Goal: Task Accomplishment & Management: Complete application form

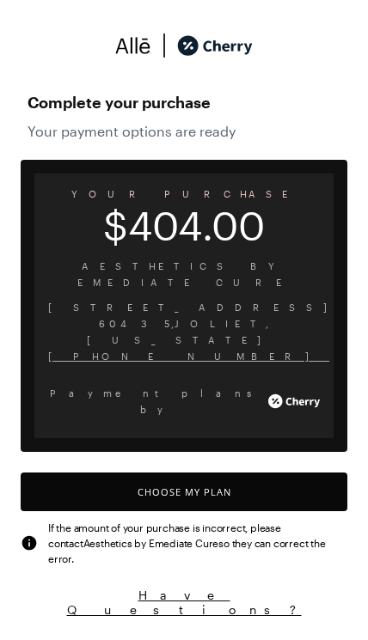
scroll to position [7, 0]
click at [76, 472] on button "Choose My Plan" at bounding box center [184, 491] width 326 height 39
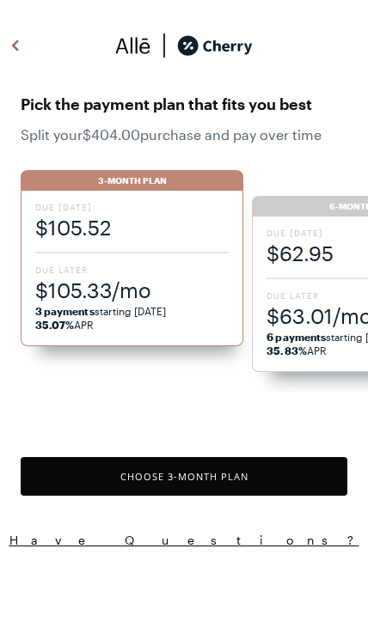
scroll to position [1420, 0]
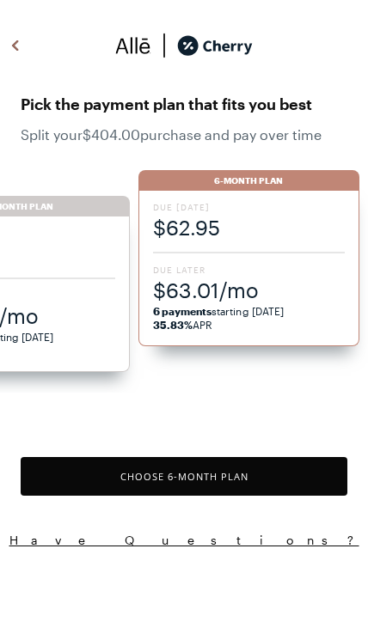
click at [183, 298] on span "$63.01/mo" at bounding box center [249, 290] width 192 height 28
click at [80, 475] on button "Choose 6 -Month Plan" at bounding box center [184, 476] width 326 height 39
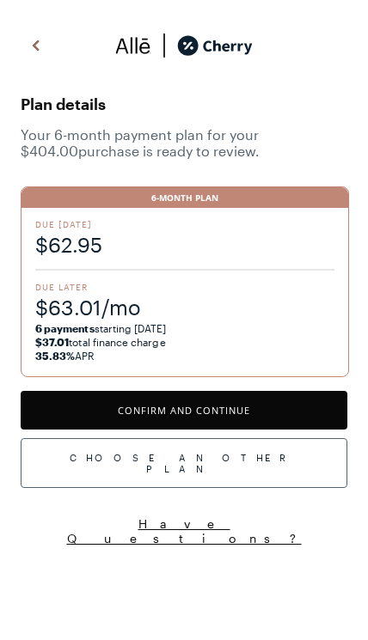
scroll to position [2258, 0]
click at [55, 459] on div "Choose Another Plan" at bounding box center [184, 463] width 326 height 50
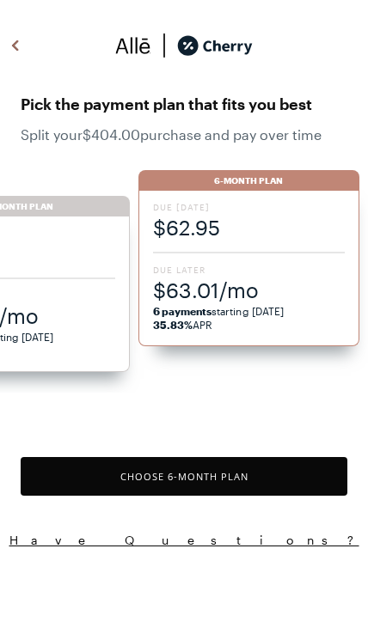
click at [170, 289] on span "$63.01/mo" at bounding box center [249, 290] width 192 height 28
click at [80, 472] on button "Choose 6 -Month Plan" at bounding box center [184, 476] width 326 height 39
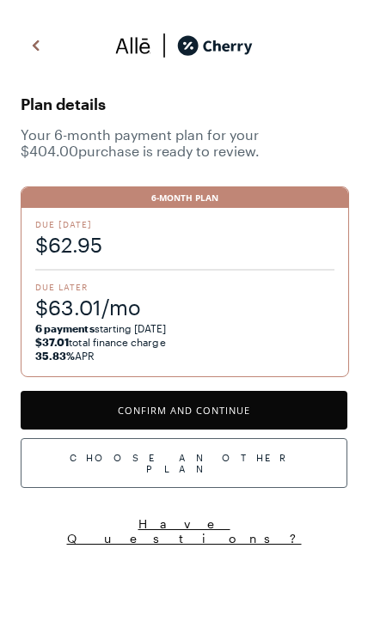
click at [52, 411] on button "Confirm and Continue" at bounding box center [184, 410] width 326 height 39
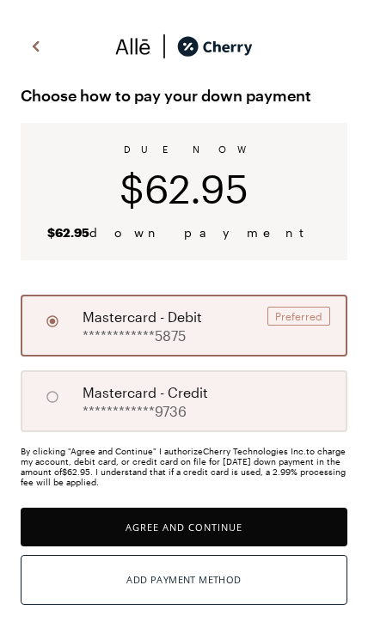
click at [62, 593] on button "Add Payment Method" at bounding box center [184, 580] width 326 height 50
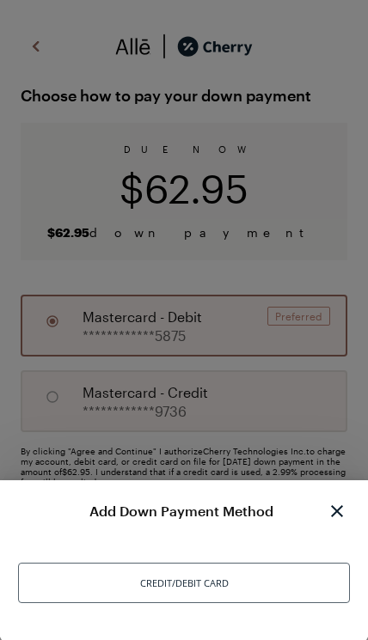
click at [74, 594] on div "Credit/Debit Card" at bounding box center [183, 583] width 331 height 40
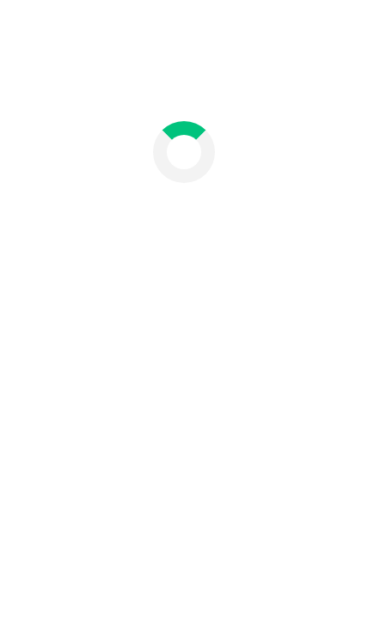
scroll to position [70, 0]
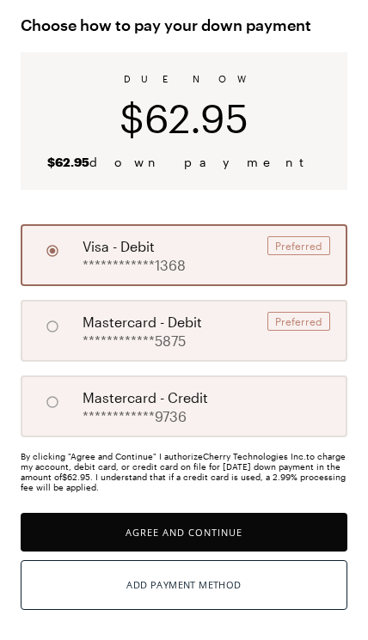
click at [87, 540] on button "Agree and Continue" at bounding box center [184, 532] width 326 height 39
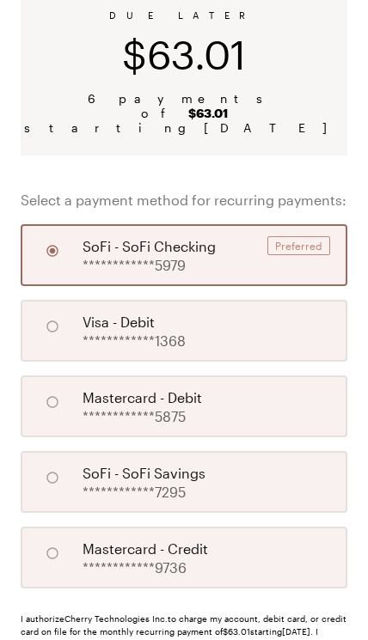
scroll to position [246, 0]
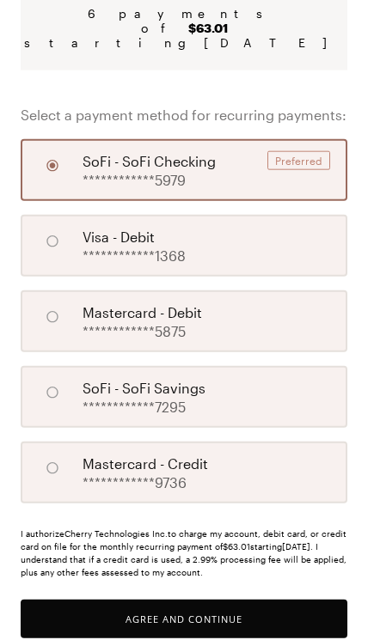
click at [82, 600] on button "Agree and Continue" at bounding box center [184, 618] width 326 height 39
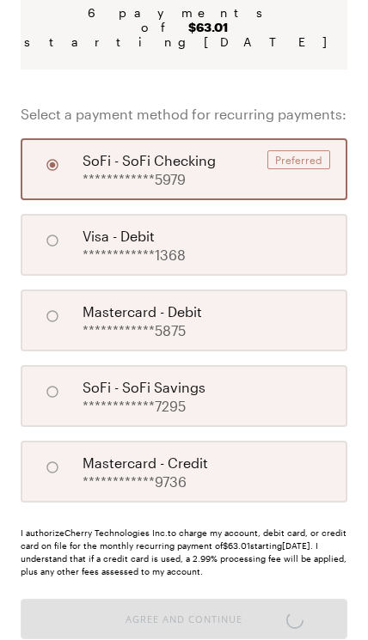
scroll to position [109, 0]
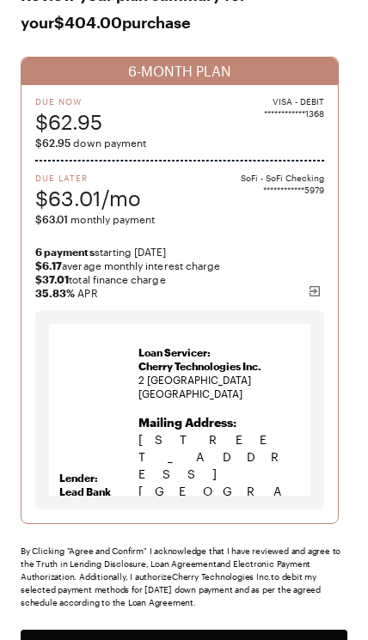
click at [81, 639] on button "Agree and Confirm" at bounding box center [184, 649] width 326 height 39
